Goal: Information Seeking & Learning: Learn about a topic

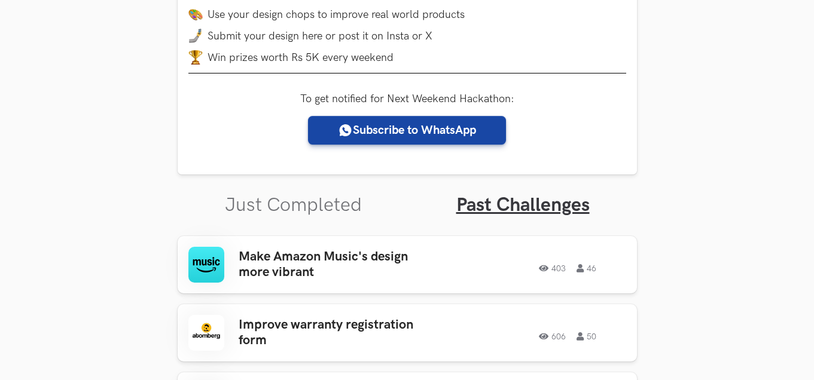
scroll to position [243, 0]
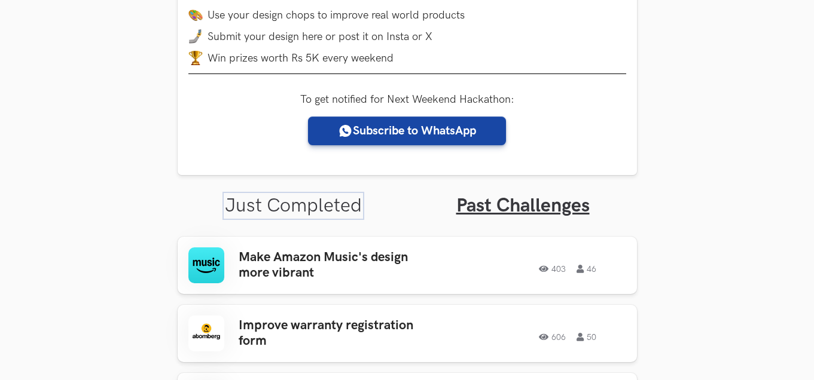
click at [306, 211] on link "Just Completed" at bounding box center [293, 205] width 137 height 23
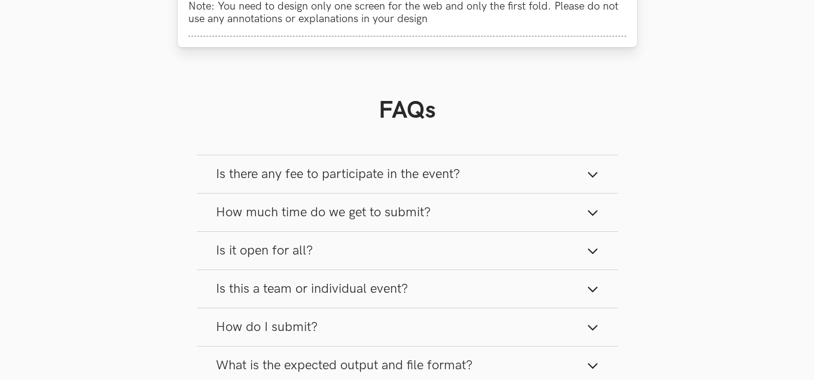
scroll to position [894, 0]
click at [407, 160] on button "Is there any fee to participate in the event?" at bounding box center [407, 174] width 421 height 38
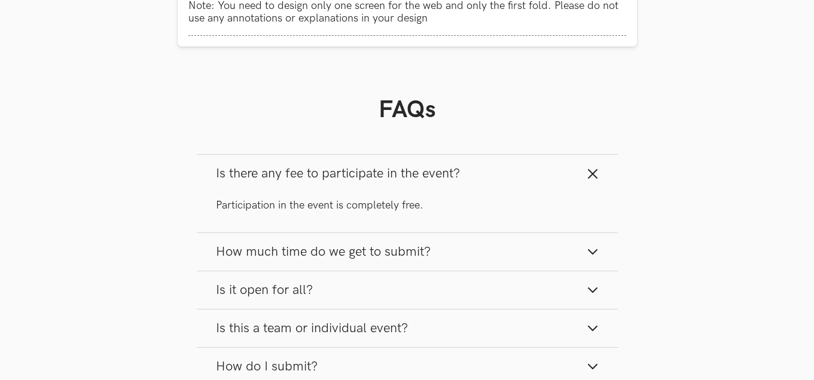
click at [410, 174] on span "Is there any fee to participate in the event?" at bounding box center [338, 174] width 244 height 16
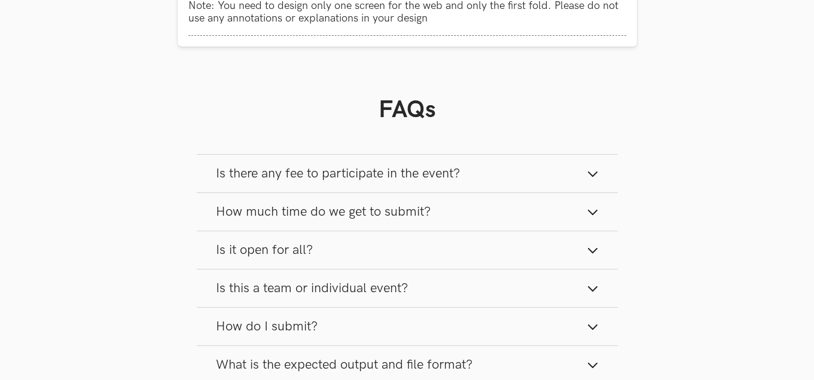
click at [391, 198] on button "How much time do we get to submit?" at bounding box center [407, 212] width 421 height 38
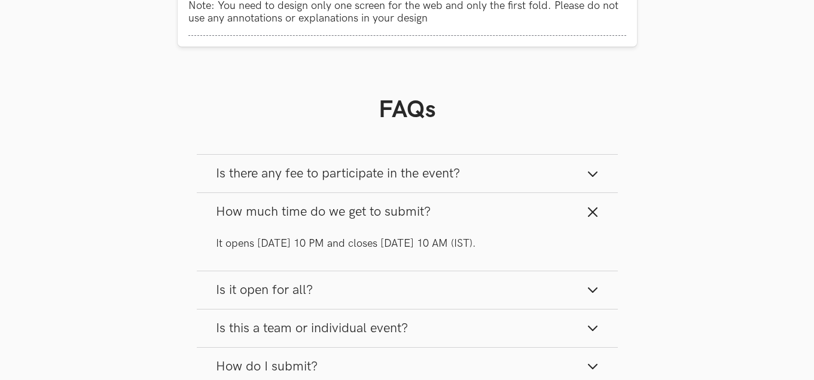
click at [390, 209] on span "How much time do we get to submit?" at bounding box center [323, 212] width 215 height 16
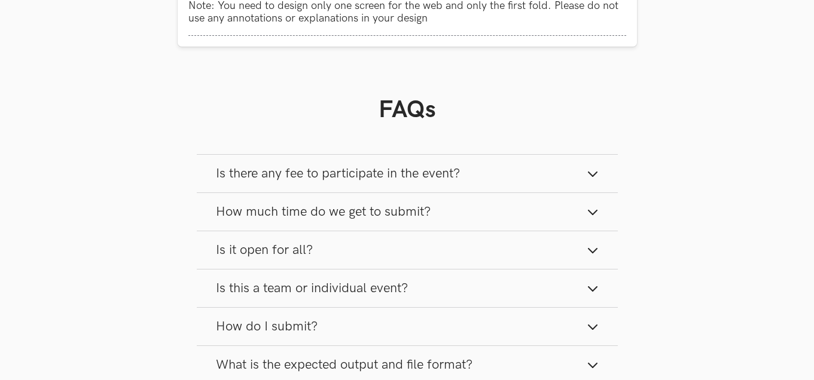
click at [390, 209] on span "How much time do we get to submit?" at bounding box center [323, 212] width 215 height 16
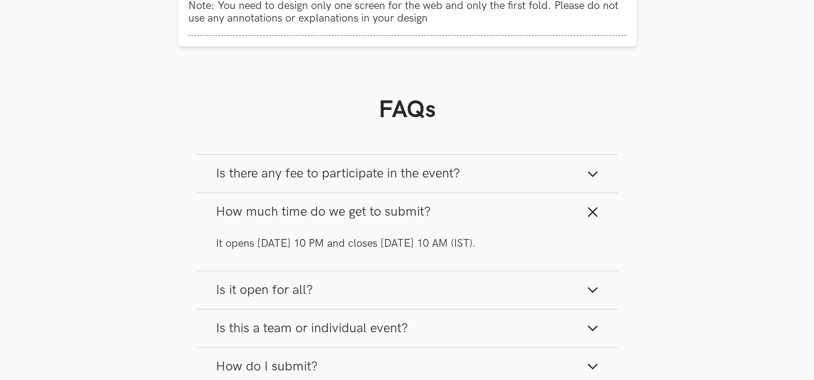
click at [361, 276] on button "Is it open for all?" at bounding box center [407, 291] width 421 height 38
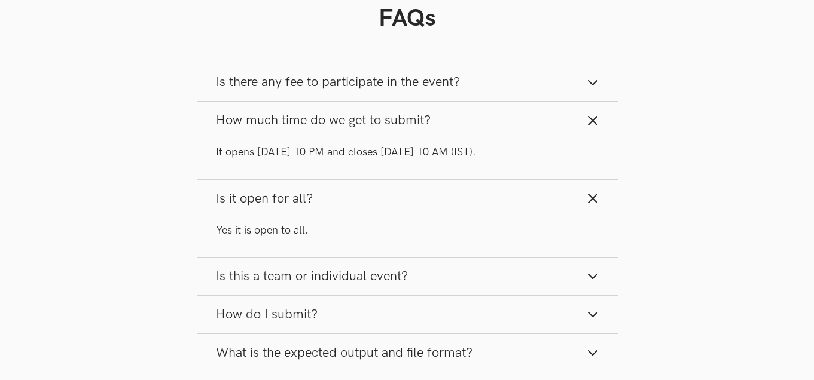
scroll to position [988, 0]
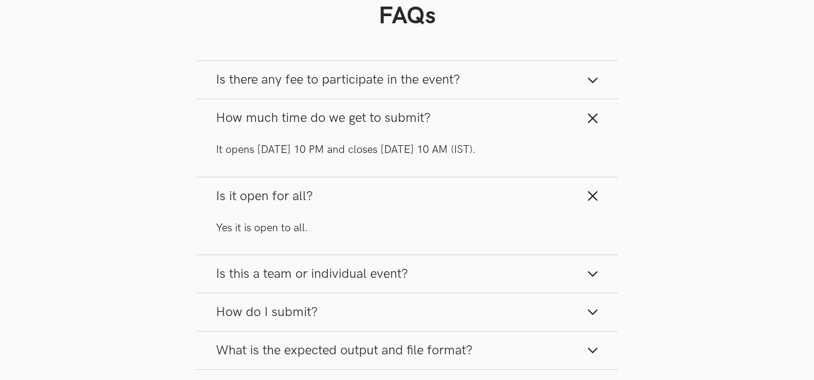
click at [361, 276] on span "Is this a team or individual event?" at bounding box center [312, 274] width 192 height 16
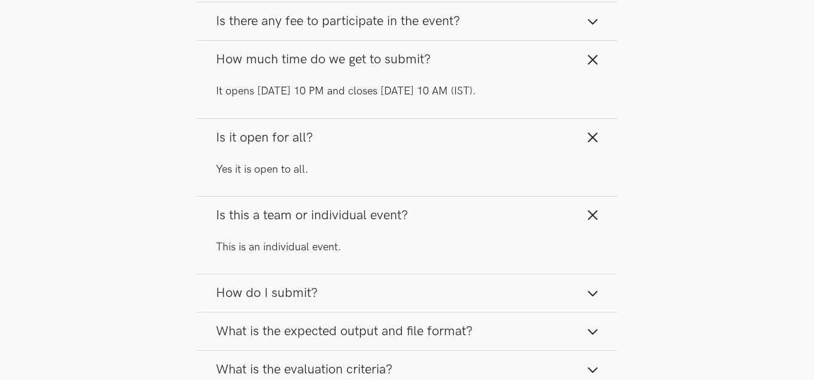
click at [346, 281] on button "How do I submit?" at bounding box center [407, 294] width 421 height 38
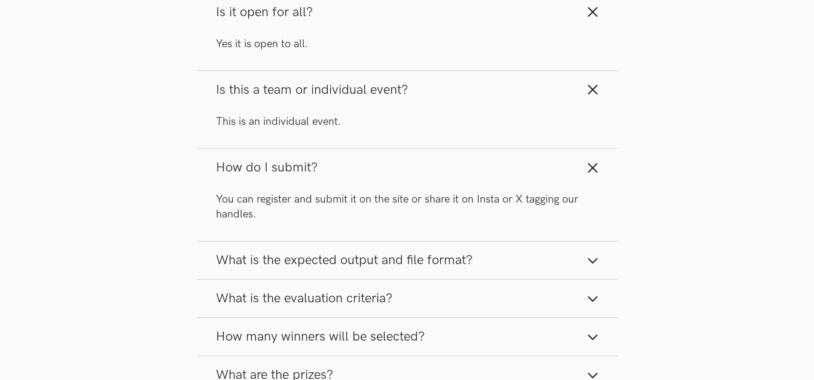
scroll to position [1176, 0]
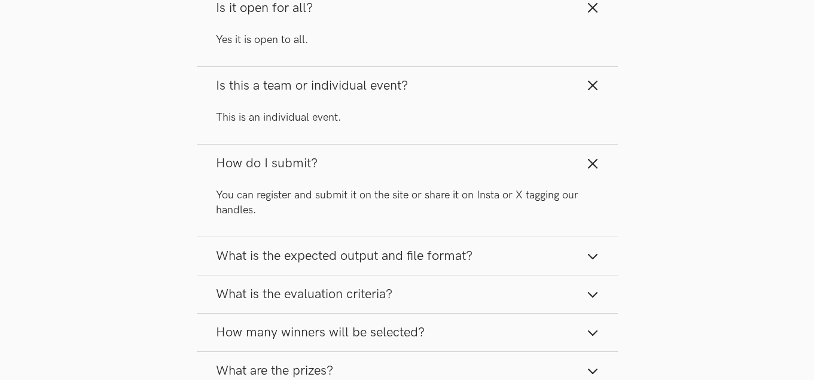
click at [369, 249] on span "What is the expected output and file format?" at bounding box center [344, 256] width 257 height 16
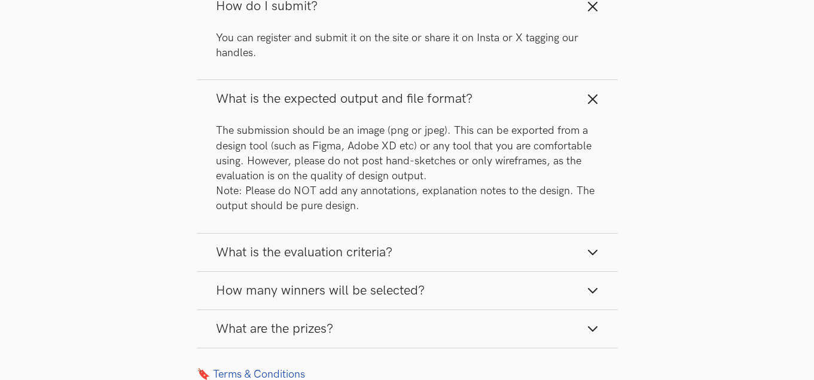
scroll to position [1345, 0]
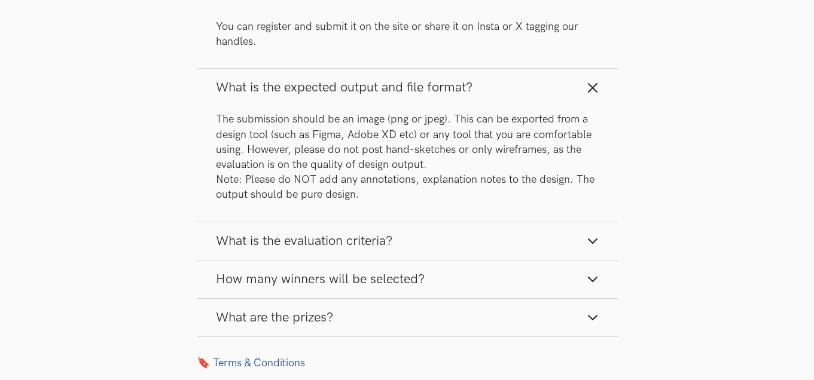
click at [369, 240] on span "What is the evaluation criteria?" at bounding box center [304, 241] width 176 height 16
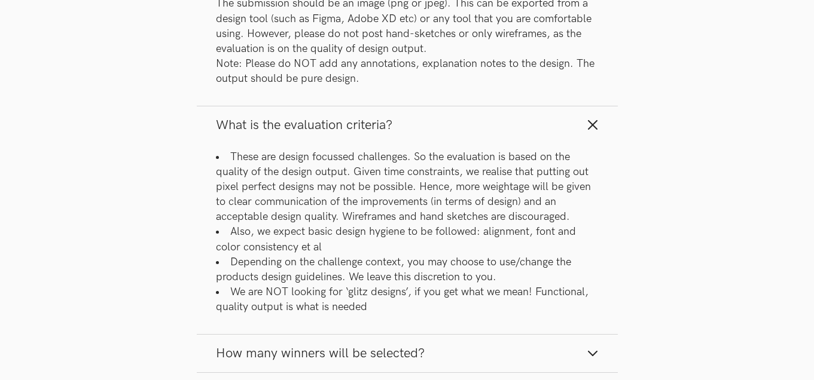
scroll to position [1465, 0]
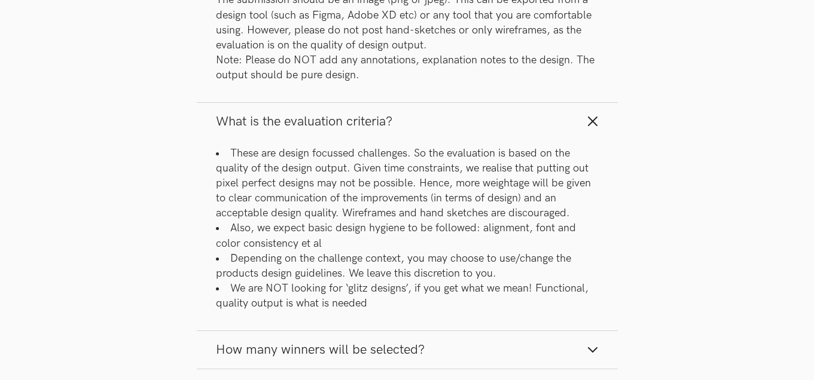
click at [312, 328] on div "These are design focussed challenges. So the evaluation is based on the quality…" at bounding box center [407, 236] width 421 height 190
click at [311, 332] on button "How many winners will be selected?" at bounding box center [407, 350] width 421 height 38
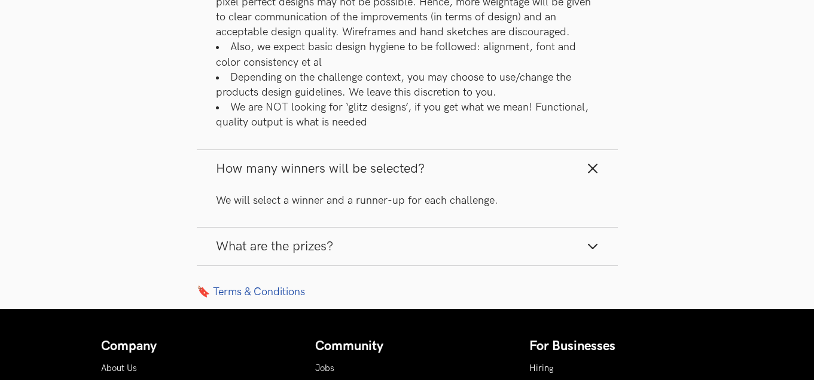
scroll to position [1646, 0]
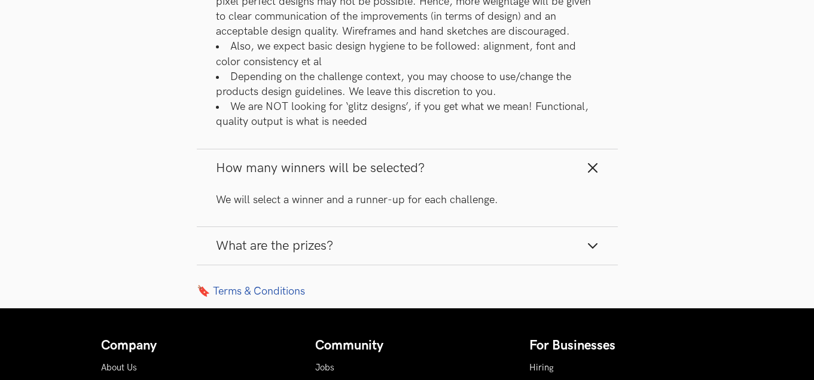
click at [287, 238] on span "What are the prizes?" at bounding box center [274, 246] width 117 height 16
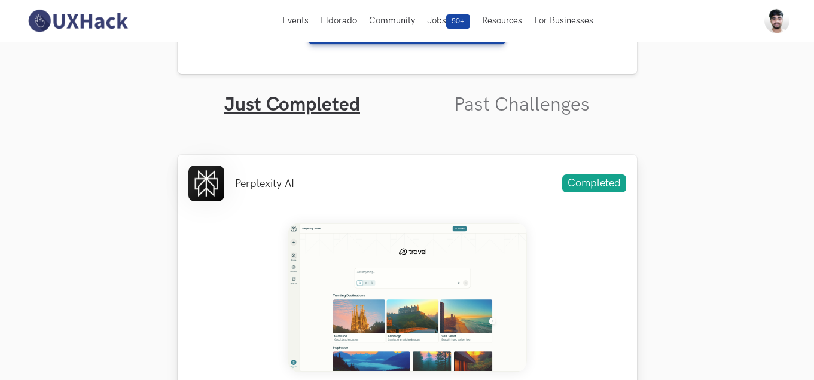
scroll to position [137, 0]
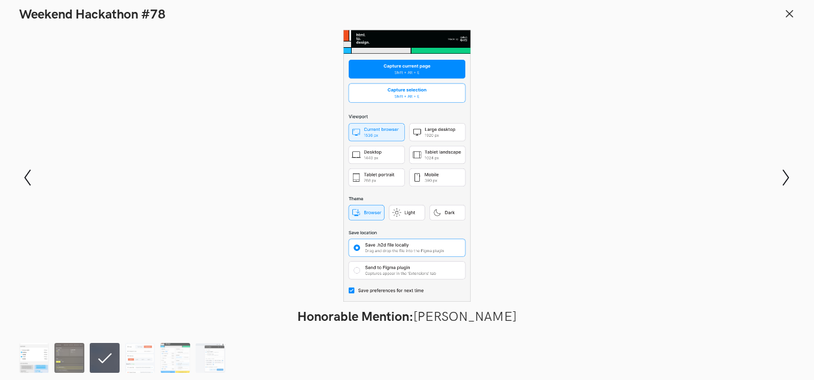
click at [28, 345] on img at bounding box center [34, 358] width 30 height 30
